Goal: Go to known website: Access a specific website the user already knows

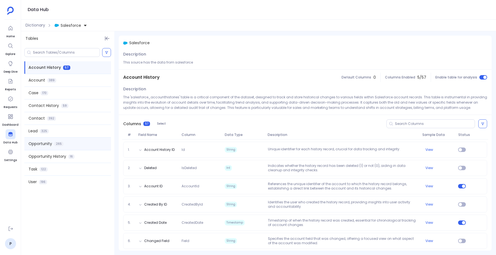
scroll to position [27, 0]
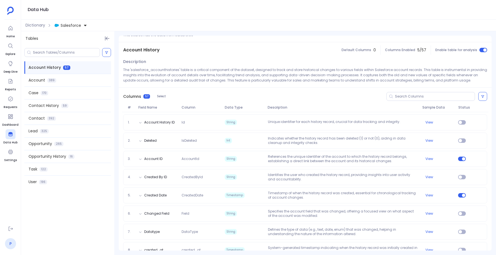
click at [11, 242] on link "P" at bounding box center [10, 243] width 11 height 11
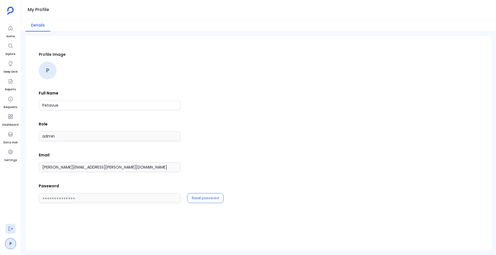
click at [11, 226] on button at bounding box center [11, 229] width 10 height 10
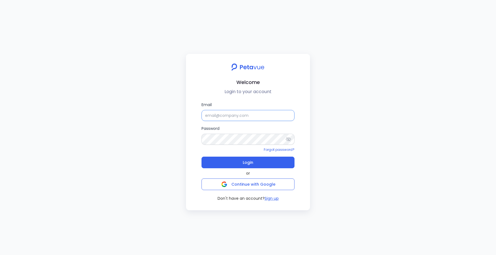
click at [215, 118] on input "Email" at bounding box center [247, 115] width 93 height 11
click at [191, 46] on div "Welcome Login to your account Email Password Forgot password? Login or Continue…" at bounding box center [248, 127] width 496 height 255
